Goal: Communication & Community: Answer question/provide support

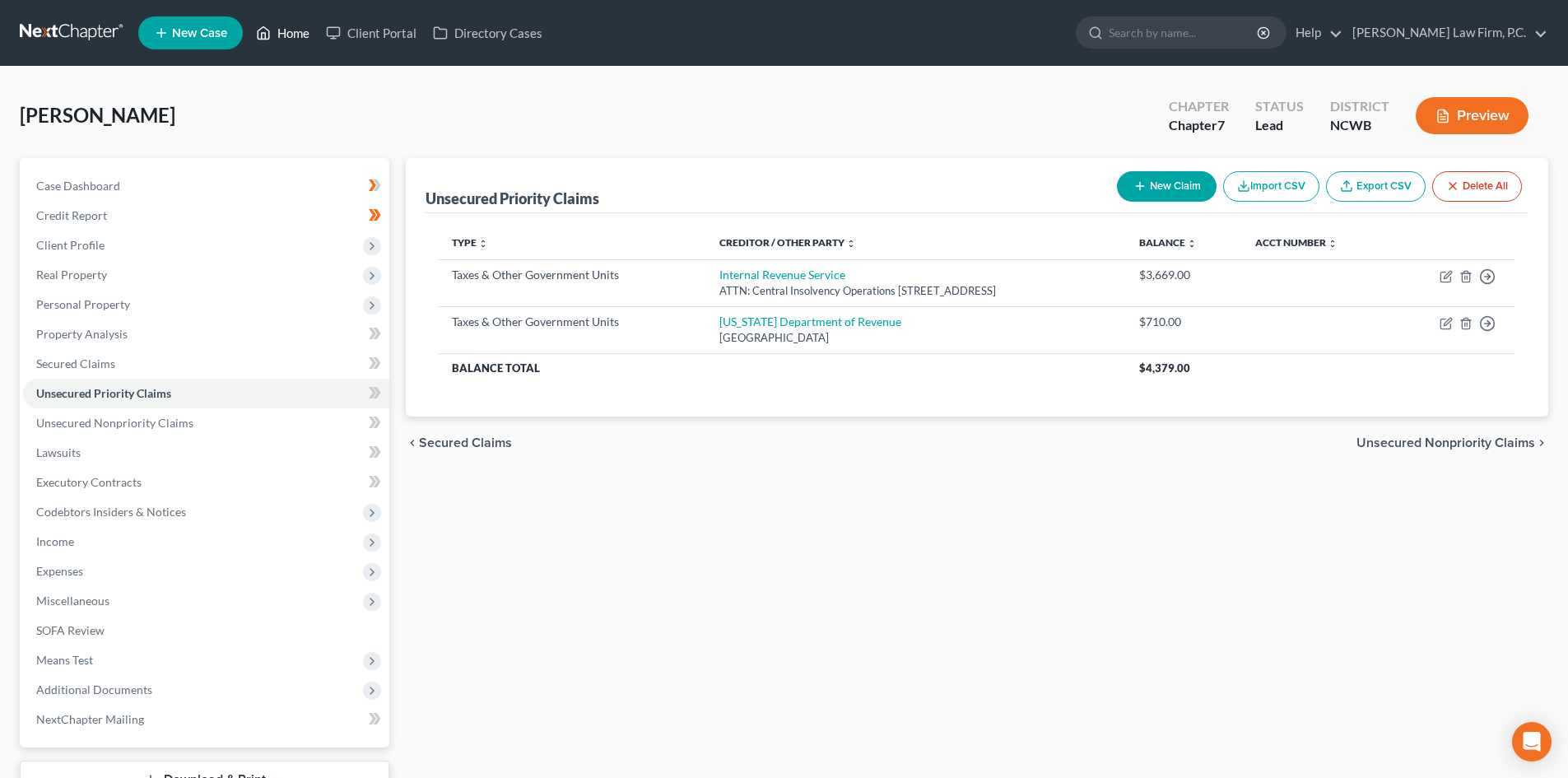
click at [293, 37] on link "Home" at bounding box center [283, 33] width 70 height 30
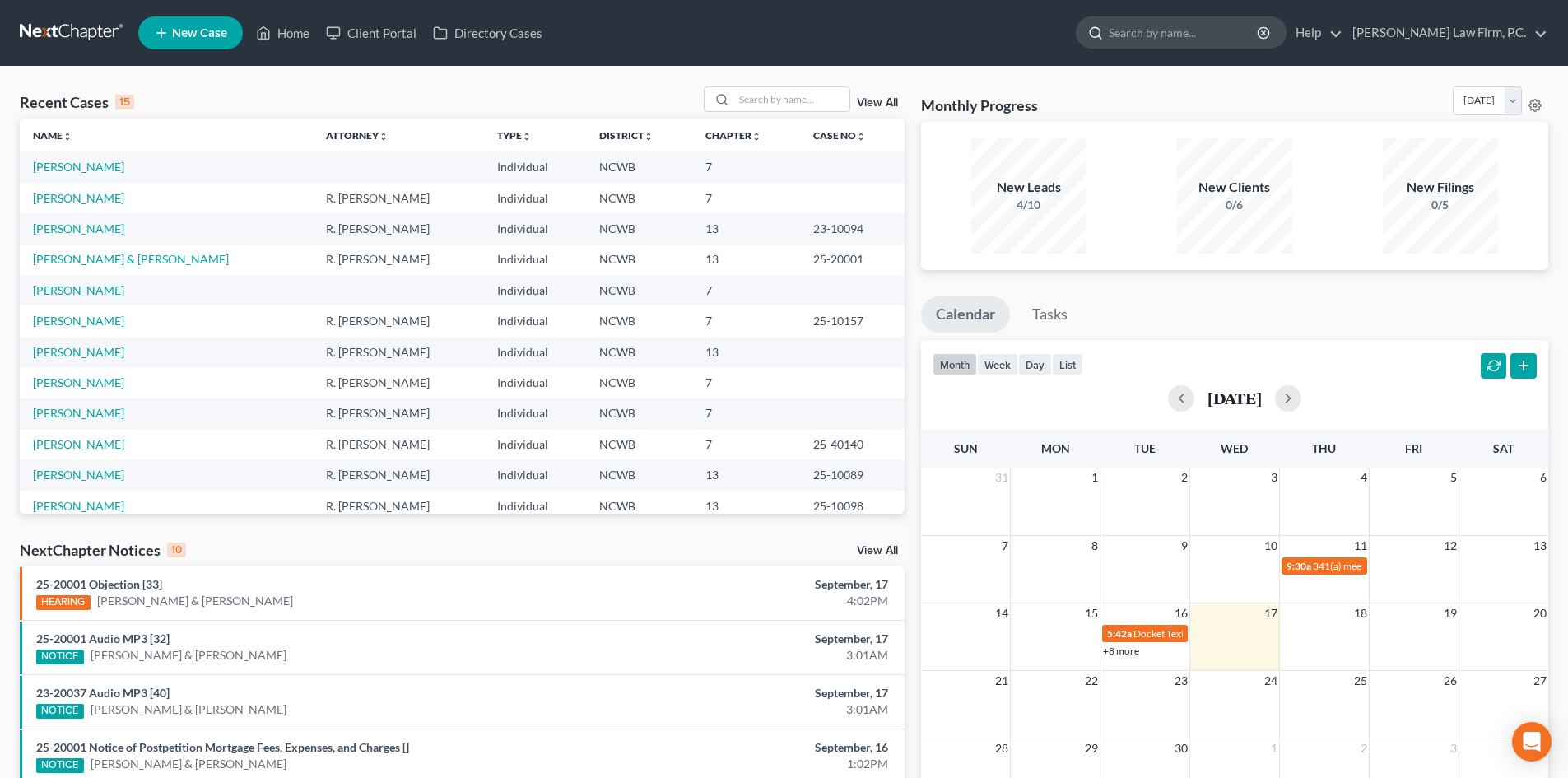
click at [1182, 31] on input "search" at bounding box center [1183, 32] width 151 height 31
click at [1195, 23] on input "search" at bounding box center [1183, 32] width 151 height 31
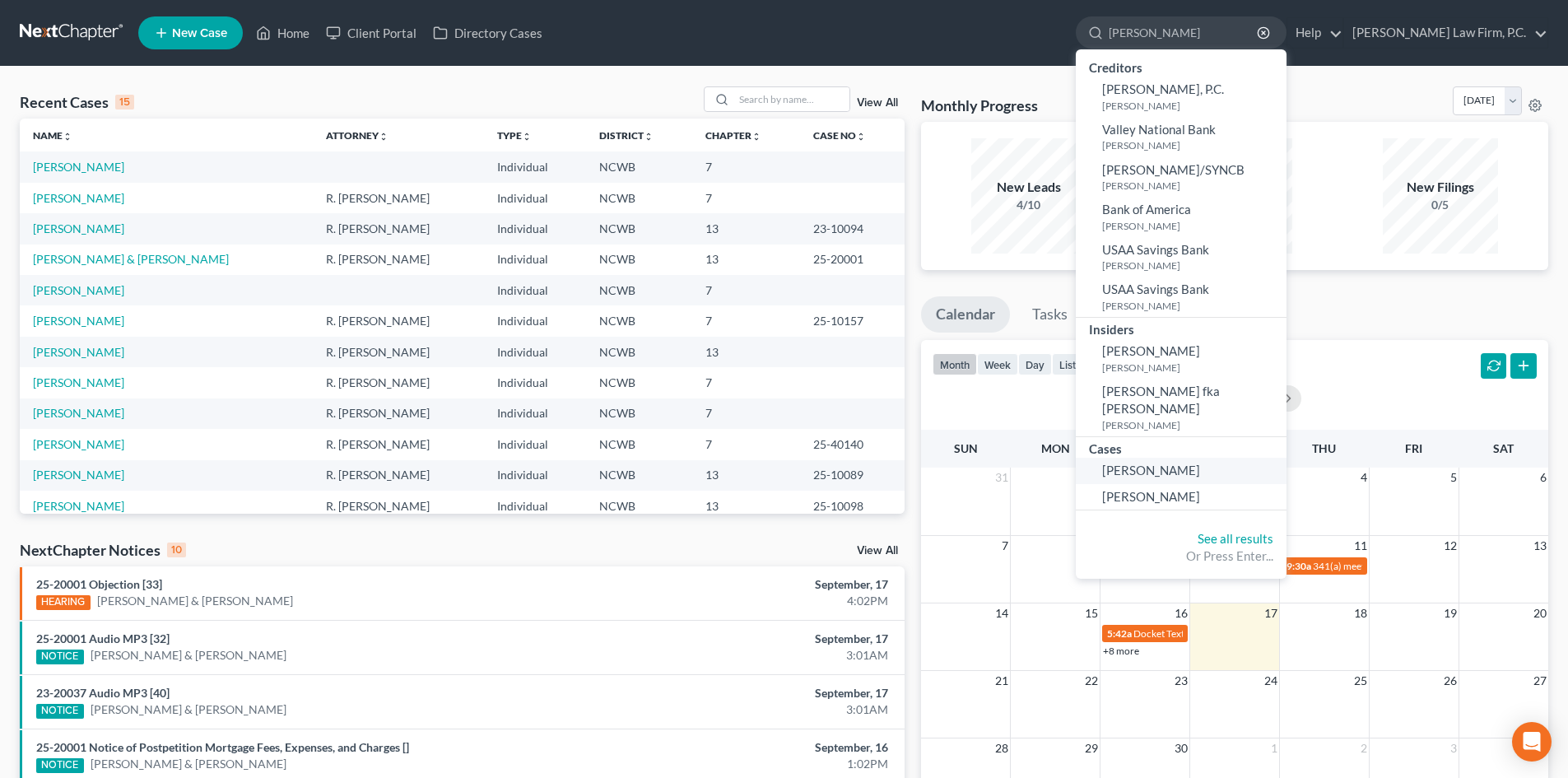
type input "[PERSON_NAME]"
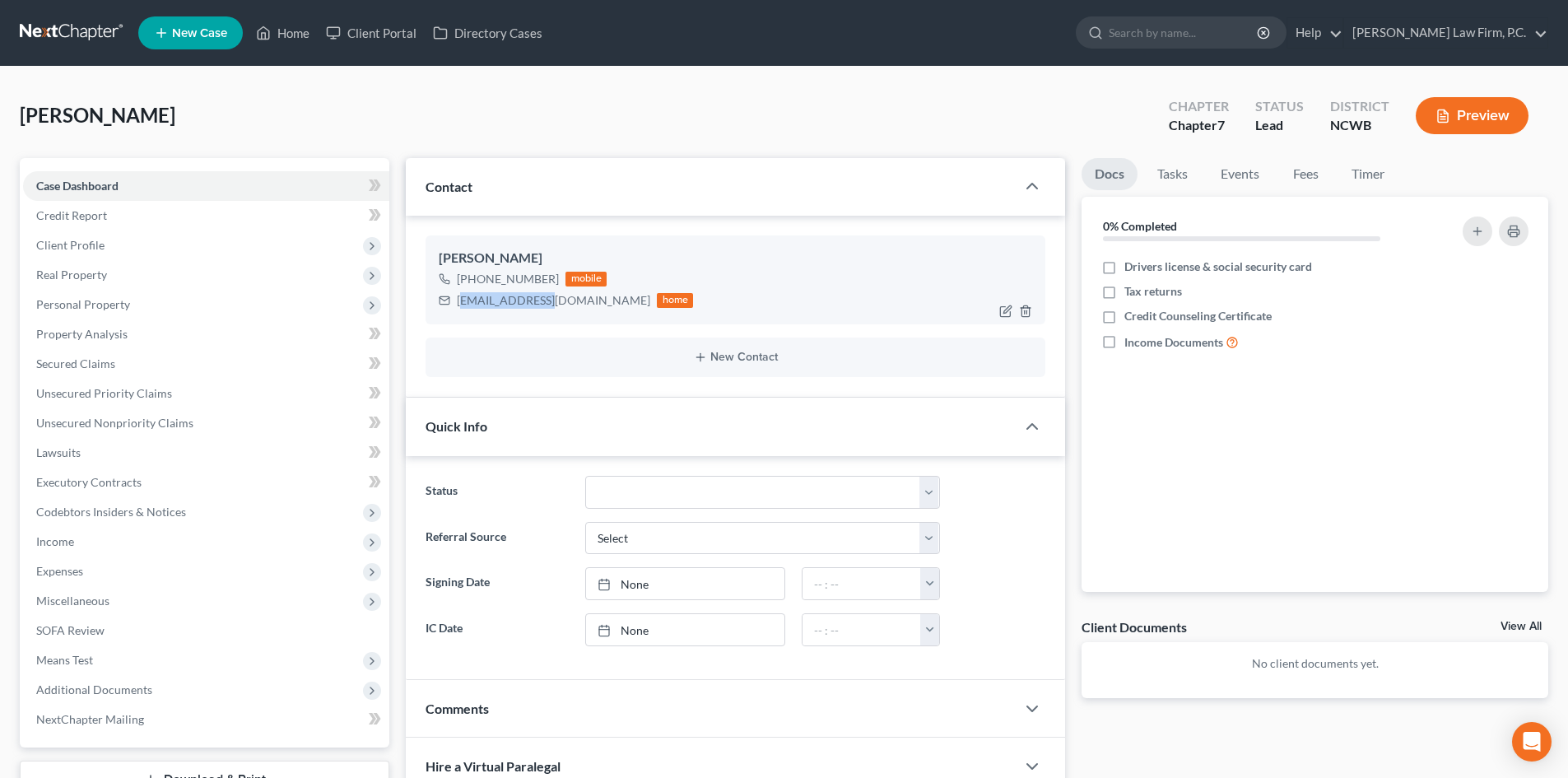
drag, startPoint x: 460, startPoint y: 301, endPoint x: 546, endPoint y: 303, distance: 86.0
click at [552, 302] on div "[EMAIL_ADDRESS][DOMAIN_NAME]" at bounding box center [553, 301] width 193 height 17
drag, startPoint x: 459, startPoint y: 299, endPoint x: 605, endPoint y: 309, distance: 146.3
click at [605, 309] on div "[EMAIL_ADDRESS][DOMAIN_NAME]" at bounding box center [553, 301] width 193 height 17
copy div "[EMAIL_ADDRESS][DOMAIN_NAME]"
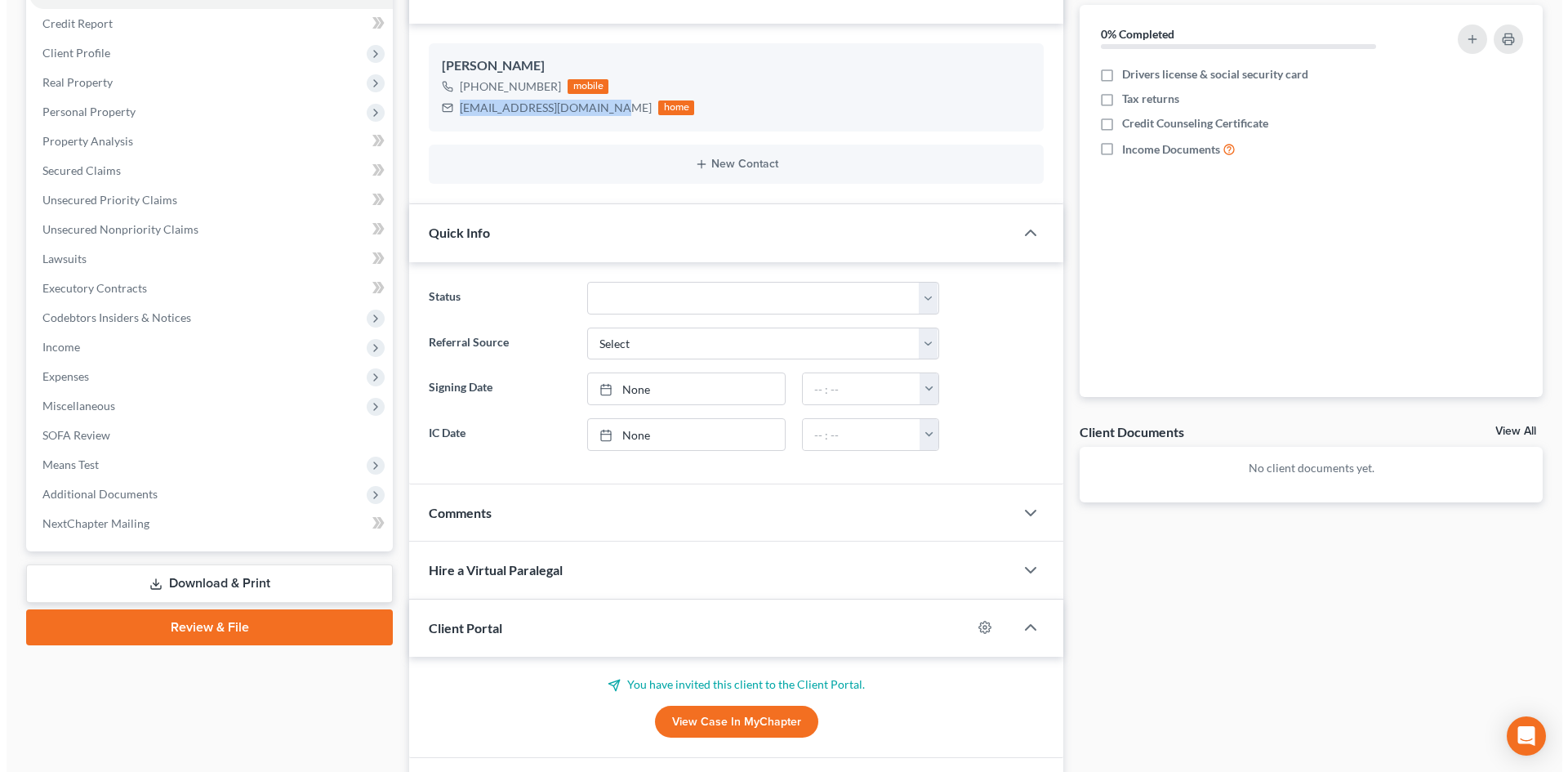
scroll to position [296, 0]
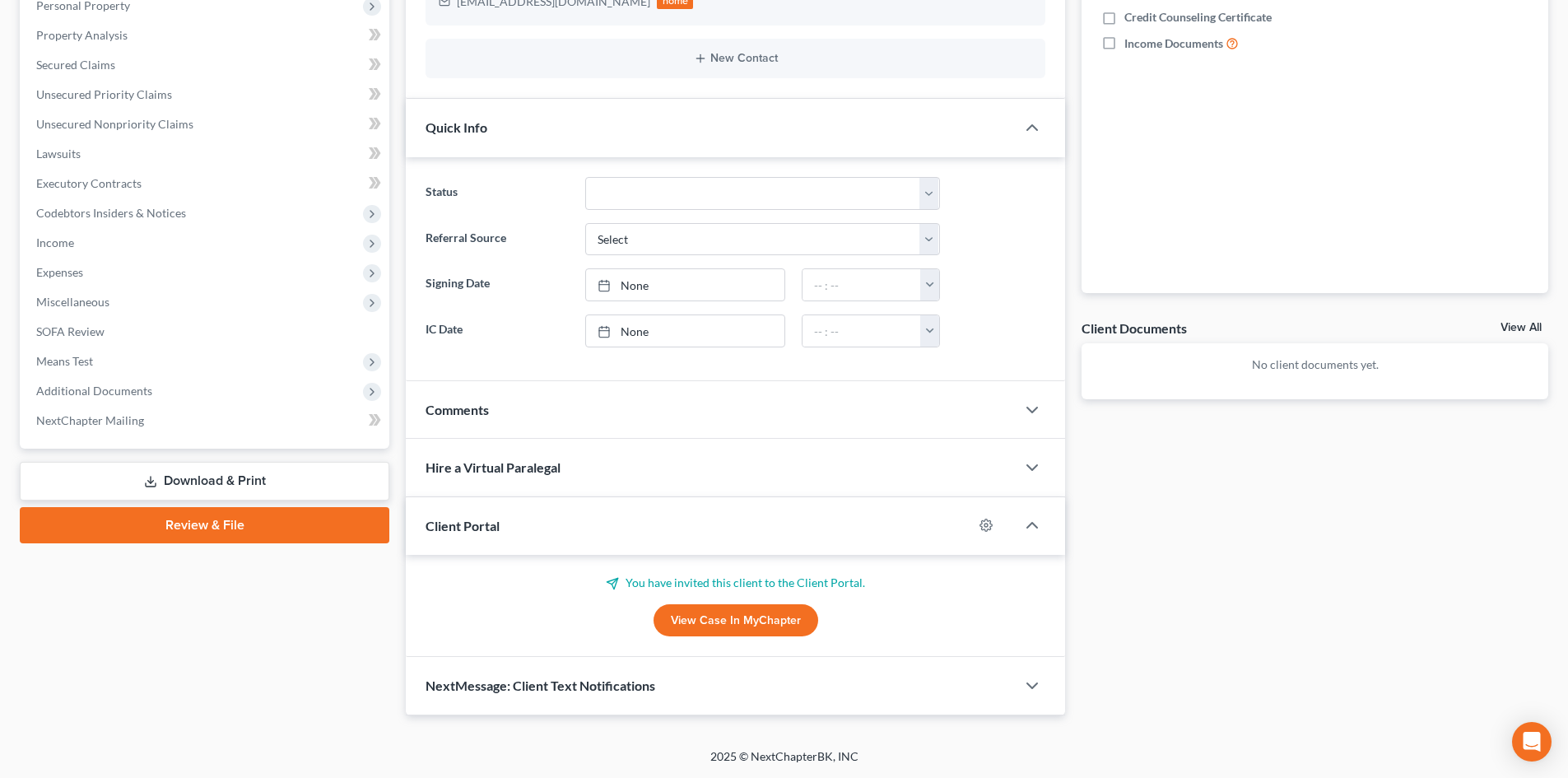
click at [723, 583] on p "You have invited this client to the Client Portal." at bounding box center [735, 583] width 619 height 17
click at [716, 626] on link "View Case in MyChapter" at bounding box center [736, 621] width 165 height 33
click at [988, 529] on icon "button" at bounding box center [986, 525] width 12 height 12
select select "0"
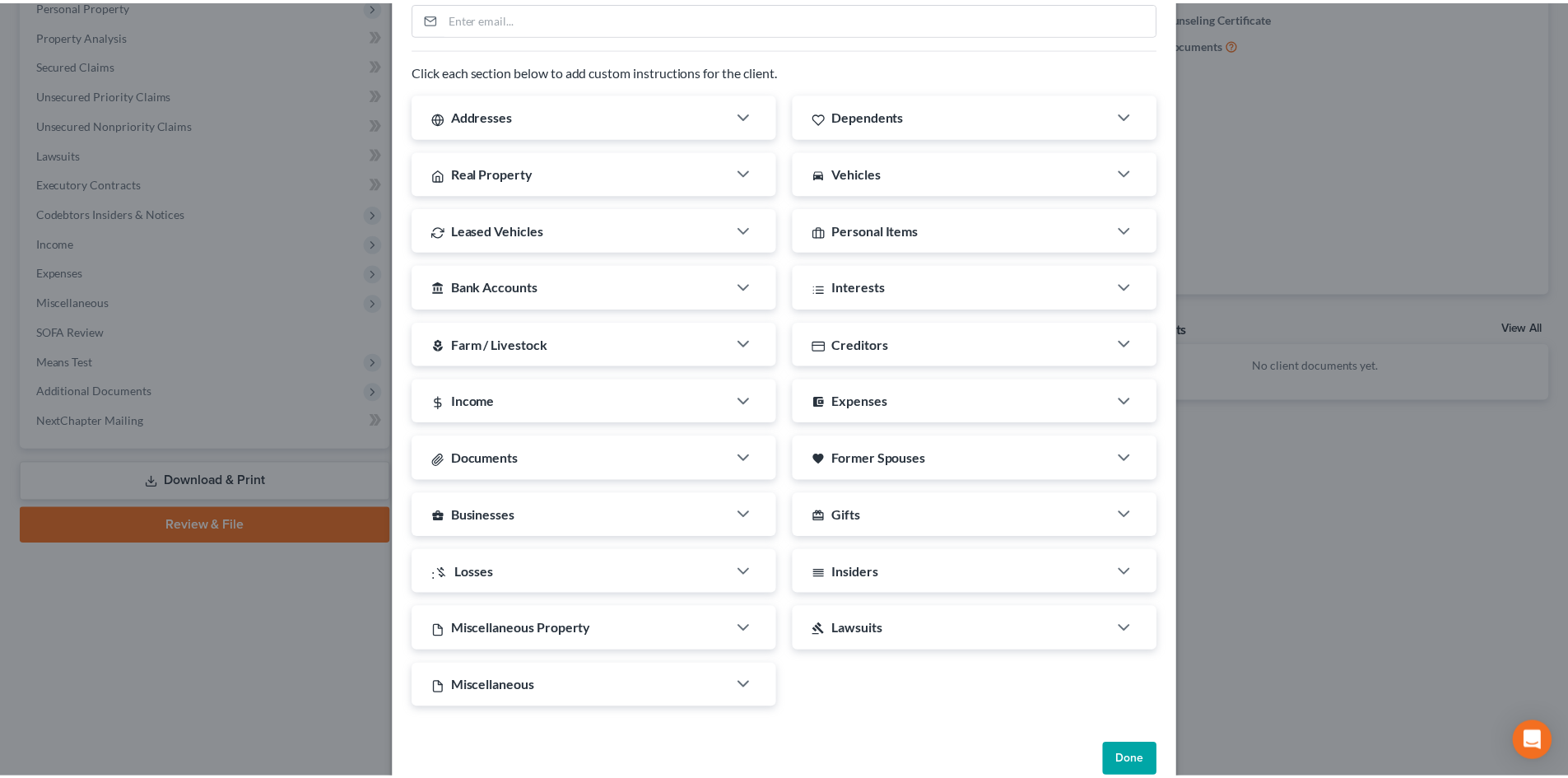
scroll to position [238, 0]
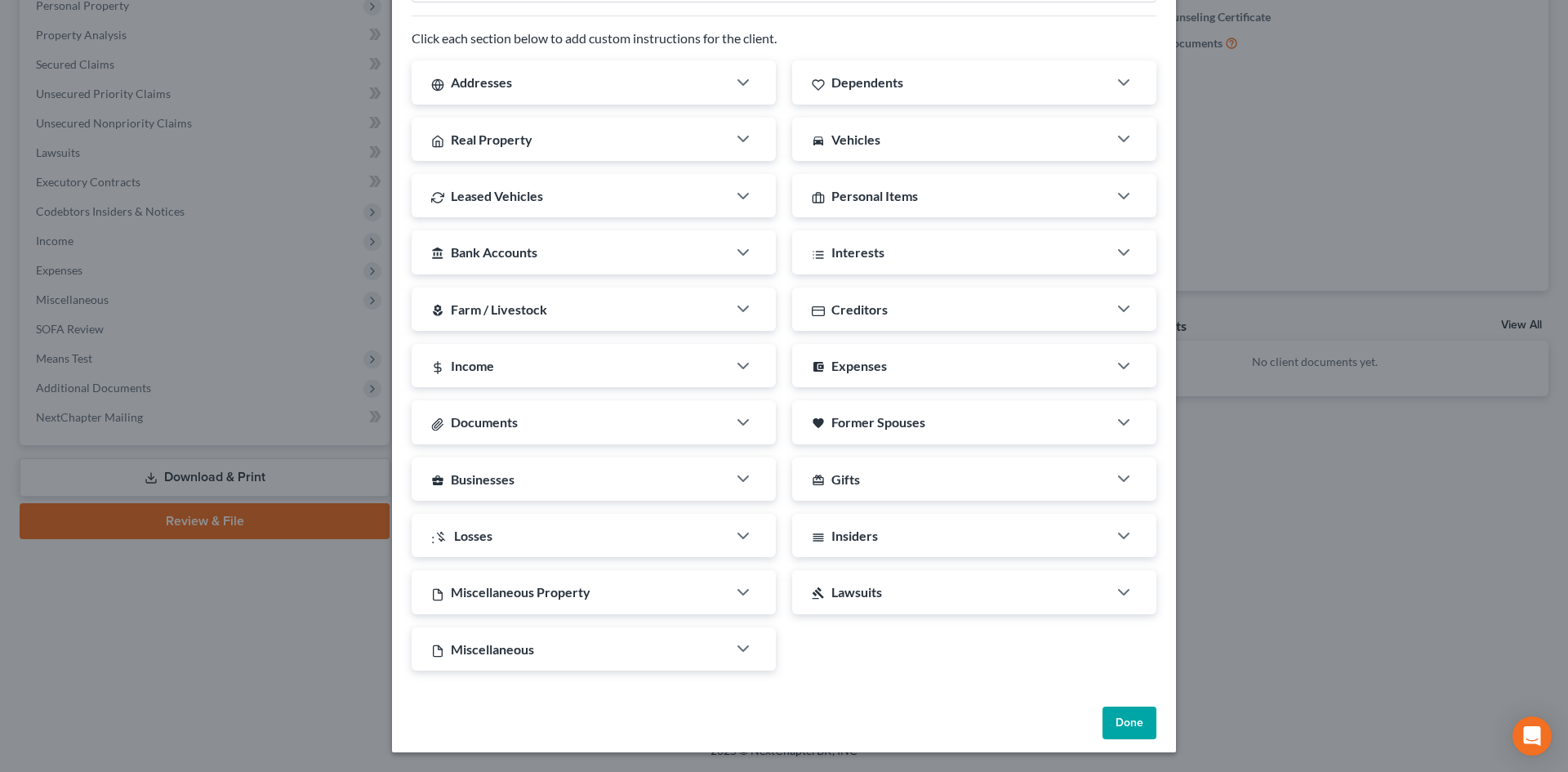
click at [1114, 718] on button "Done" at bounding box center [1129, 723] width 54 height 33
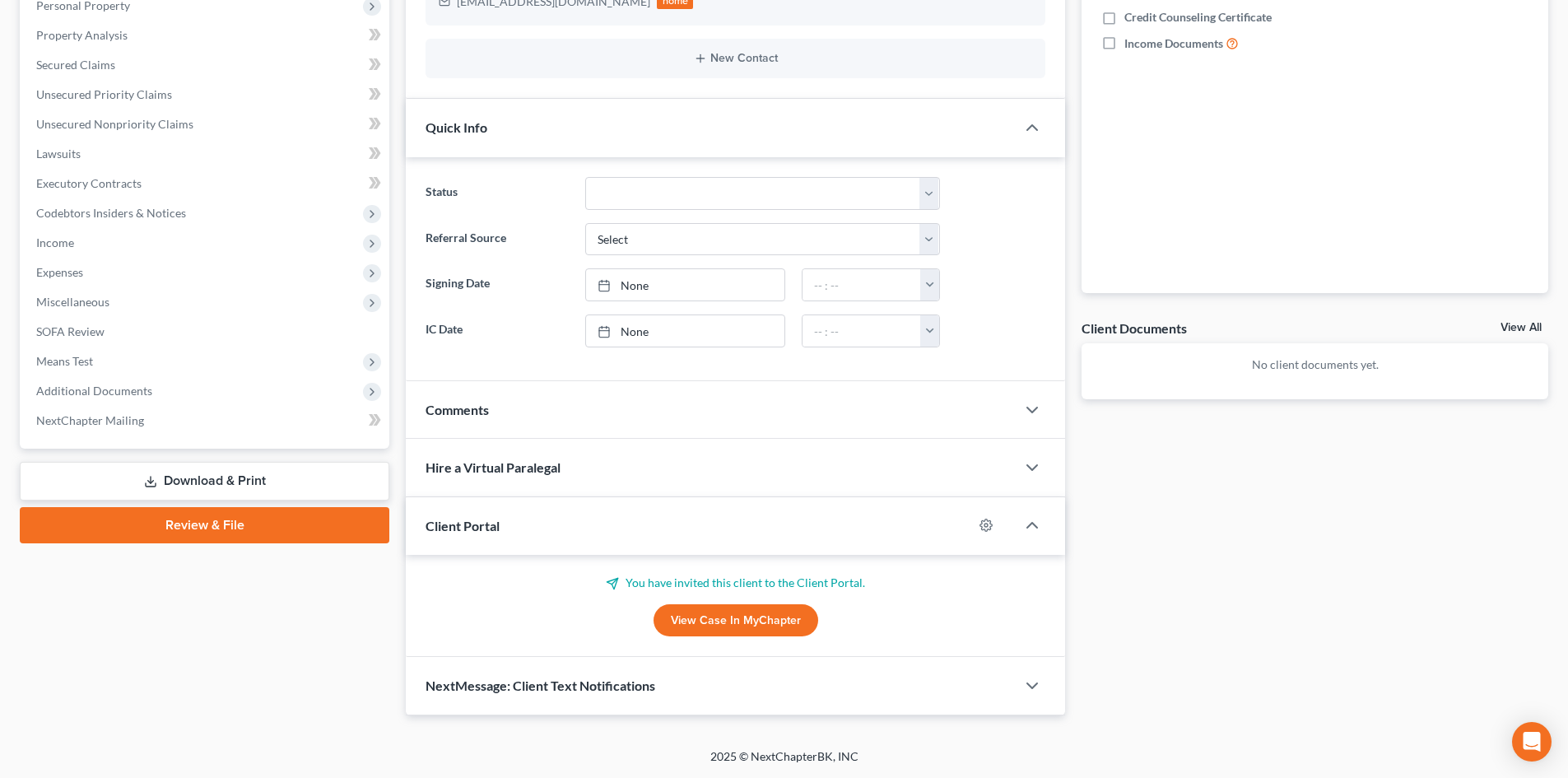
click at [499, 678] on span "NextMessage: Client Text Notifications" at bounding box center [540, 685] width 229 height 16
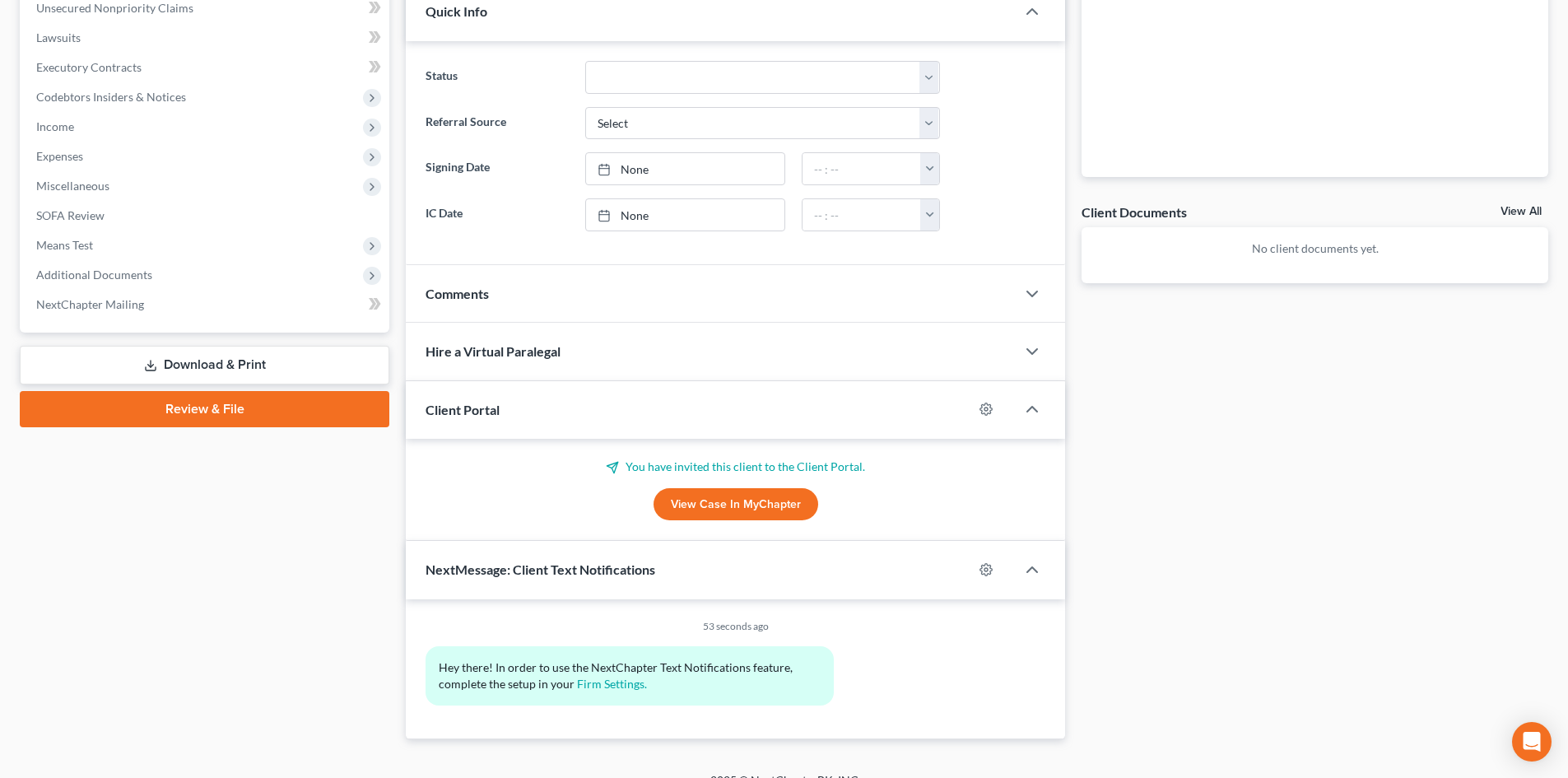
scroll to position [438, 0]
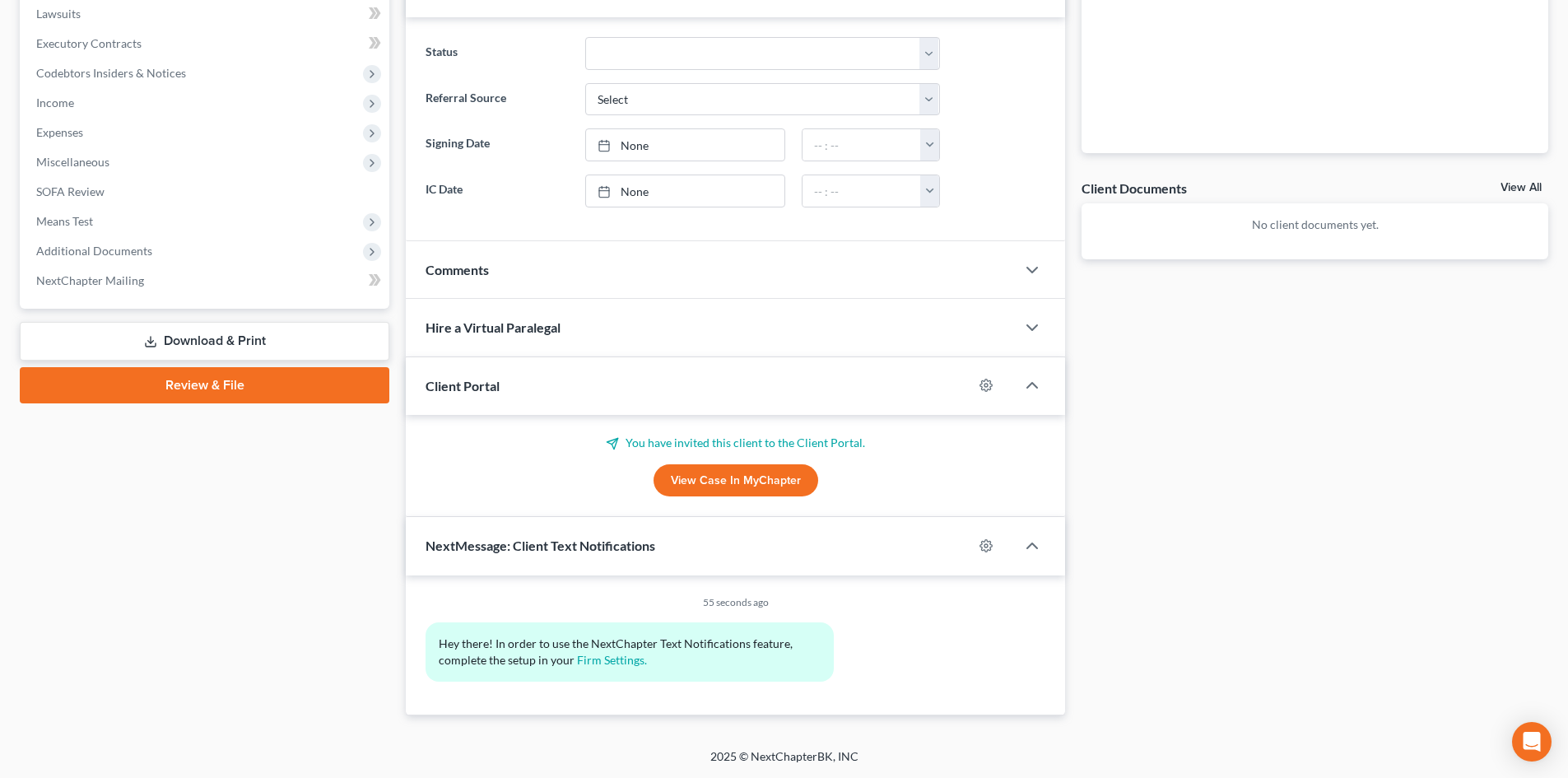
click at [461, 387] on span "Client Portal" at bounding box center [462, 386] width 74 height 16
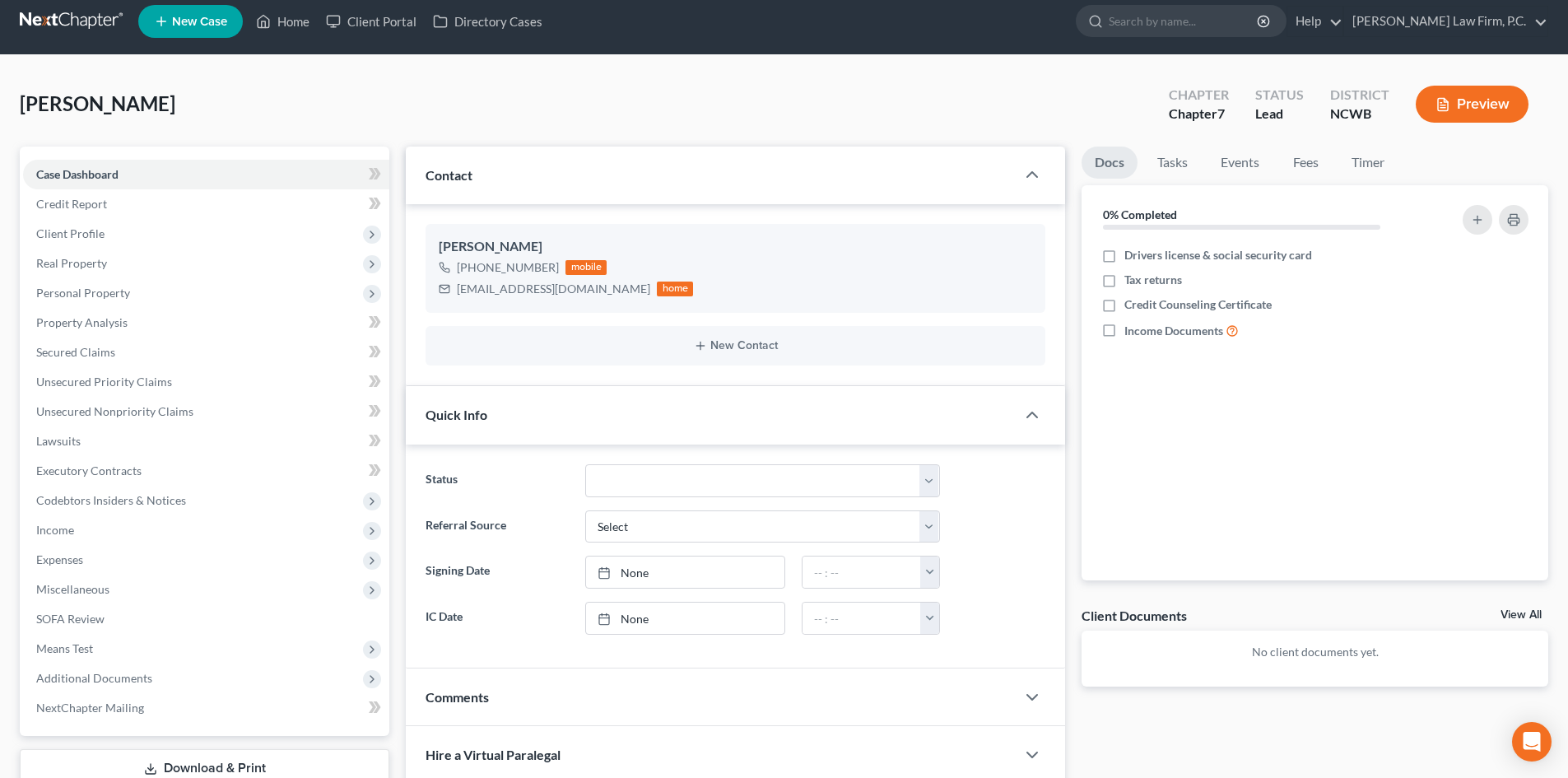
scroll to position [0, 0]
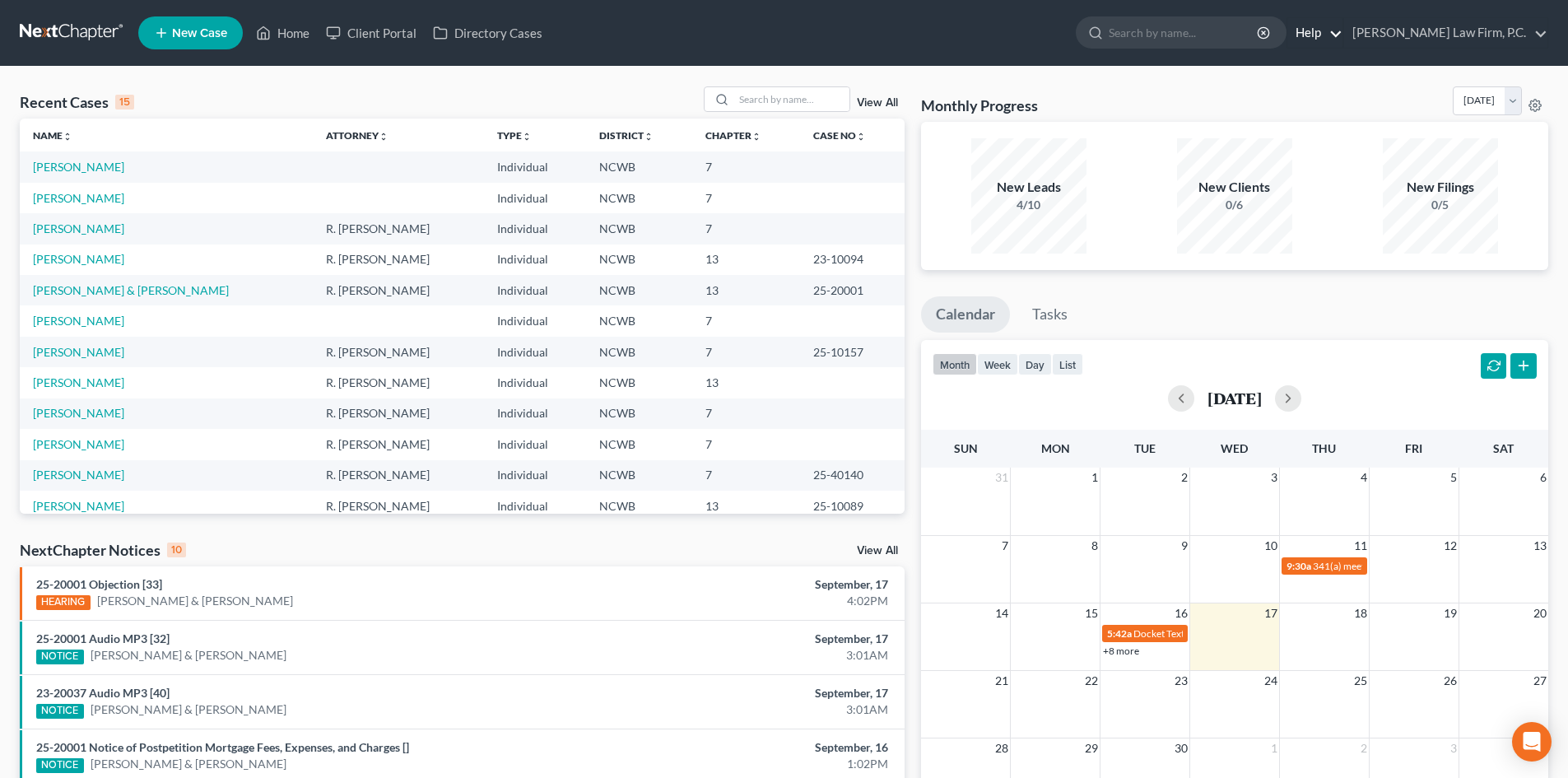
click at [1342, 31] on link "Help" at bounding box center [1315, 33] width 55 height 30
click at [1342, 69] on link "Help Center" at bounding box center [1277, 68] width 131 height 28
click at [1218, 19] on input "search" at bounding box center [1183, 32] width 151 height 31
click at [372, 26] on link "Client Portal" at bounding box center [372, 33] width 107 height 30
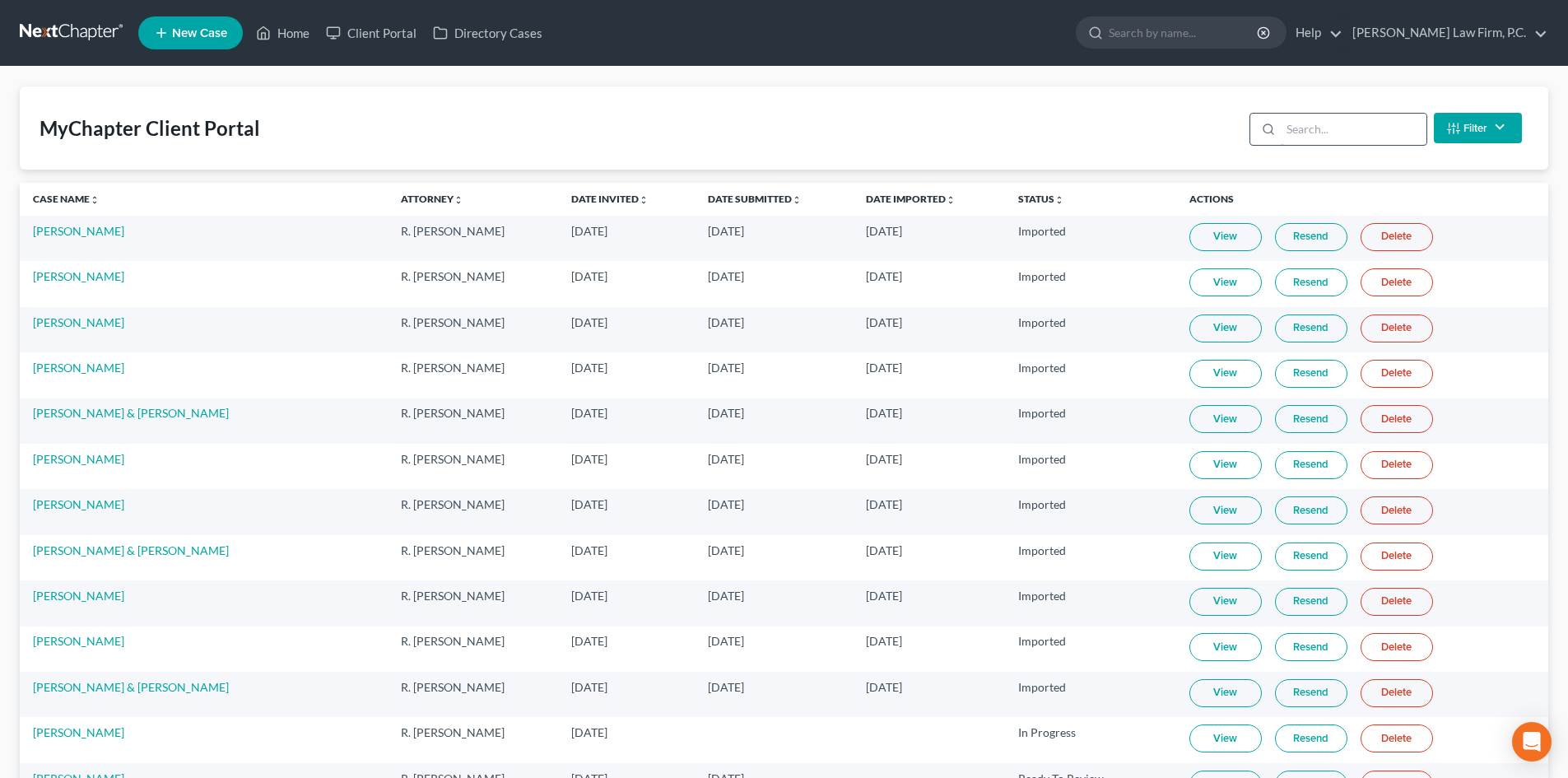
click at [1295, 137] on input "search" at bounding box center [1354, 130] width 146 height 31
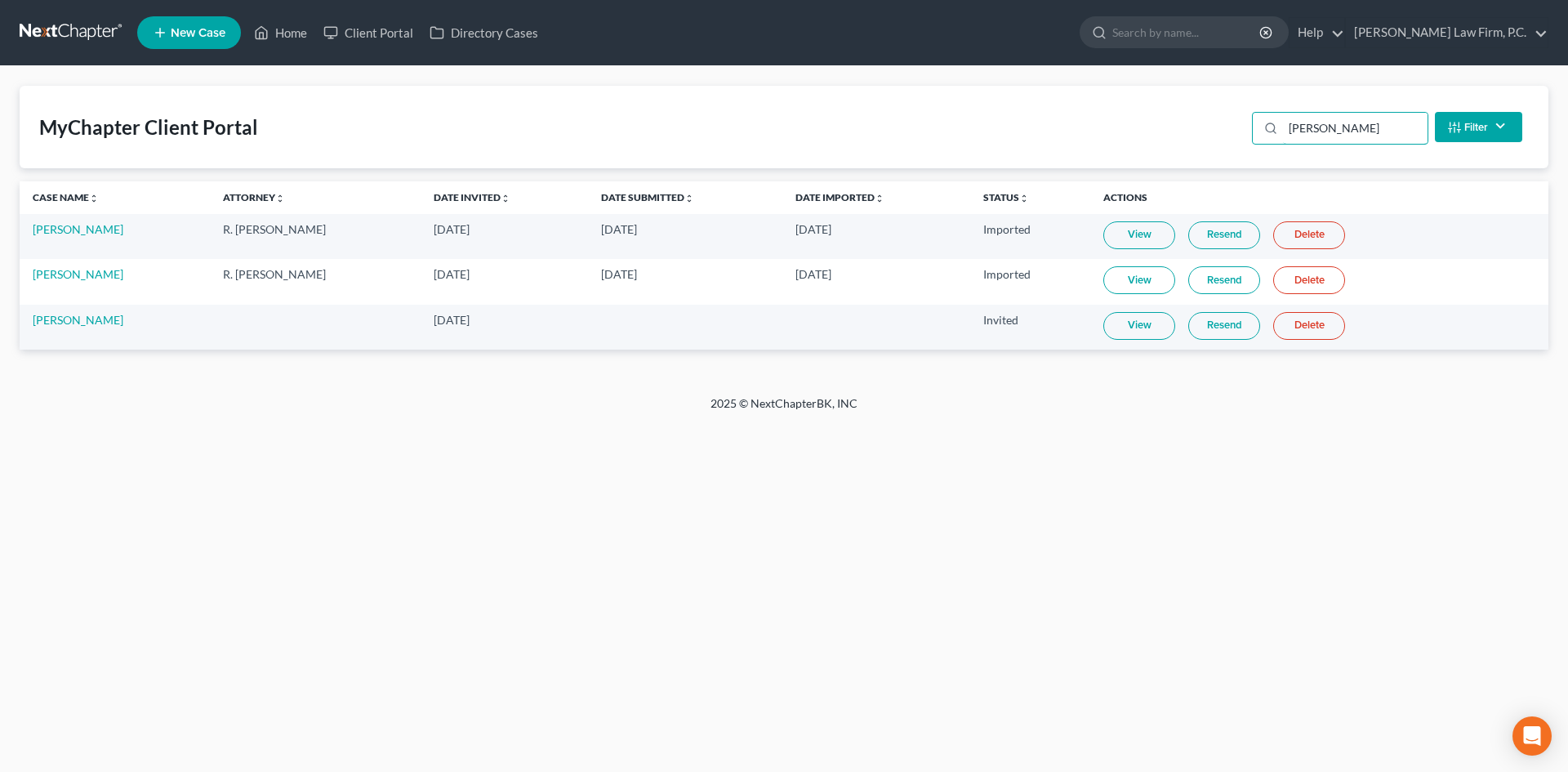
type input "[PERSON_NAME]"
click at [1208, 330] on link "Resend" at bounding box center [1224, 326] width 72 height 28
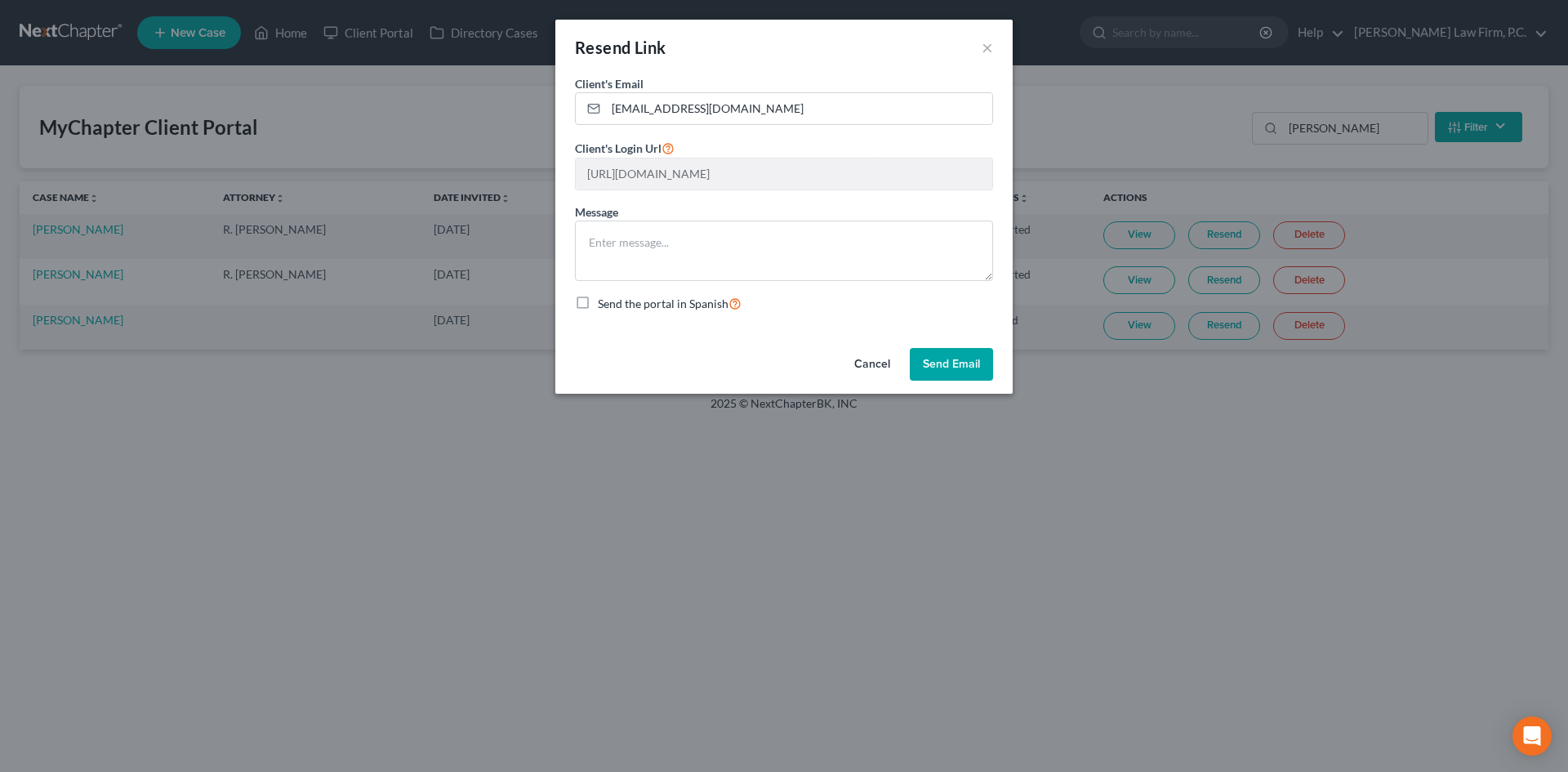
click at [940, 364] on button "Send Email" at bounding box center [951, 364] width 83 height 33
